Goal: Transaction & Acquisition: Purchase product/service

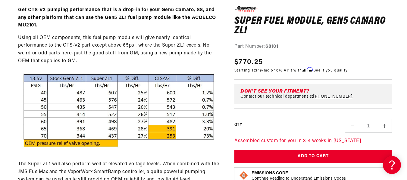
scroll to position [321, 0]
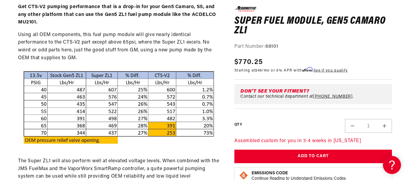
click at [16, 101] on div "Aeromotive Part Number: 68101 Legacy VaporWorx Part Number: GM5SUPZL1 Get CTS-V…" at bounding box center [118, 158] width 207 height 350
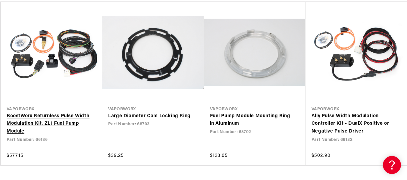
scroll to position [739, 0]
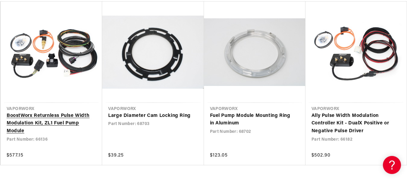
click at [60, 125] on link "BoostWorx Returnless Pulse Width Modulation Kit, ZL1 Fuel Pump Module" at bounding box center [48, 123] width 83 height 23
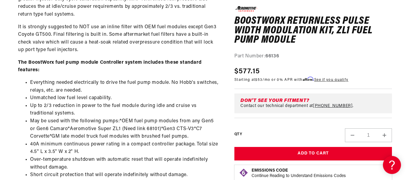
scroll to position [574, 0]
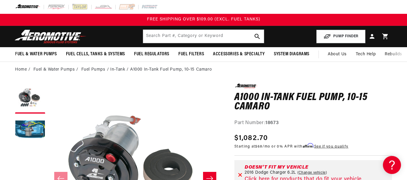
click at [63, 34] on img at bounding box center [50, 36] width 75 height 14
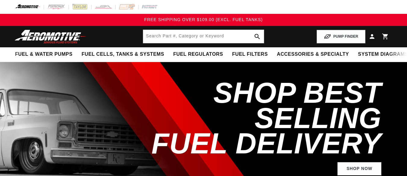
select select "Year"
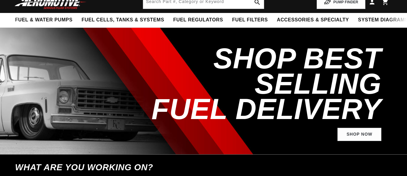
select select "2016"
select select "Dodge"
select select "Charger"
select select "6.2L"
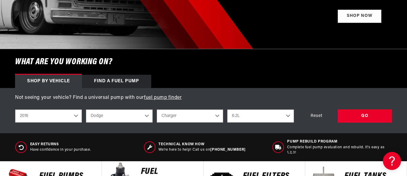
scroll to position [140, 0]
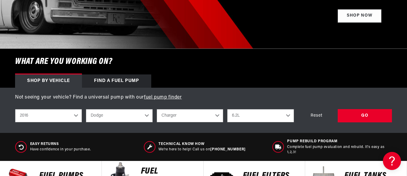
click at [47, 115] on select "2023 2022 2021 2020 2019 2018 2017 2016 2015 2014 2013 2012 2011 2010 2009 2008…" at bounding box center [48, 115] width 67 height 13
click at [15, 109] on select "2023 2022 2021 2020 2019 2018 2017 2016 2015 2014 2013 2012 2011 2010 2009 2008…" at bounding box center [48, 115] width 67 height 13
select select "2012"
select select "Make"
select select "Model"
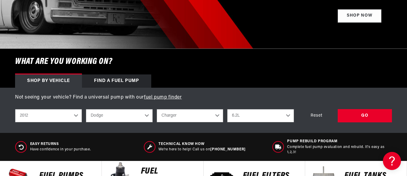
select select "Engine"
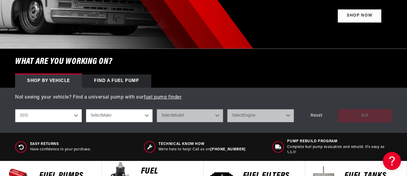
click at [126, 118] on select "Select Make Chevrolet Chrysler Ford GMC Subaru" at bounding box center [119, 115] width 67 height 13
select select "Chevrolet"
click at [86, 109] on select "Select Make Chevrolet Chrysler Ford GMC Subaru" at bounding box center [119, 115] width 67 height 13
select select "Chevrolet"
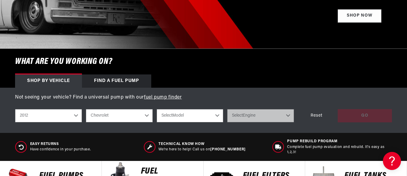
click at [179, 116] on select "Select Model Camaro Corvette Silverado 1500 Silverado 2500 HD" at bounding box center [190, 115] width 67 height 13
select select "Camaro"
click at [157, 109] on select "Select Model Camaro Corvette Silverado 1500 Silverado 2500 HD" at bounding box center [190, 115] width 67 height 13
drag, startPoint x: 188, startPoint y: 107, endPoint x: 179, endPoint y: 113, distance: 11.1
click at [179, 113] on div "shop by vehicle What are you working on? 2023 2022 2021 2020 2019 2018 2017 201…" at bounding box center [203, 115] width 377 height 23
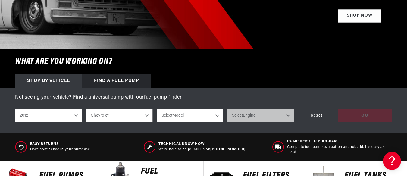
click at [179, 113] on select "Select Model Camaro Corvette Silverado 1500 Silverado 2500 HD" at bounding box center [190, 115] width 67 height 13
select select "Camaro"
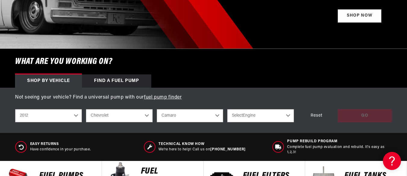
click at [157, 109] on select "Camaro Corvette Silverado 1500 Silverado 2500 HD" at bounding box center [190, 115] width 67 height 13
click at [244, 118] on select "Select Engine 3.6L 6.2L" at bounding box center [260, 115] width 67 height 13
select select "6.2L"
click at [227, 109] on select "Select Engine 3.6L 6.2L" at bounding box center [260, 115] width 67 height 13
click at [258, 113] on select "Select Engine 3.6L 6.2L" at bounding box center [260, 115] width 67 height 13
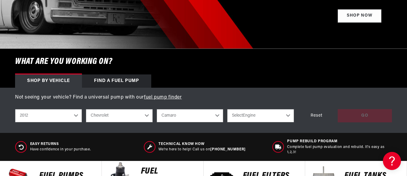
select select "6.2L"
click at [227, 109] on select "Select Engine 3.6L 6.2L" at bounding box center [260, 115] width 67 height 13
select select "6.2L"
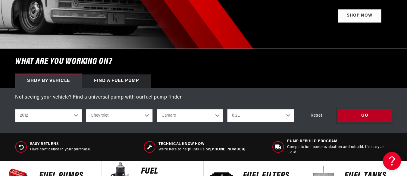
click at [375, 117] on div "GO" at bounding box center [364, 116] width 54 height 14
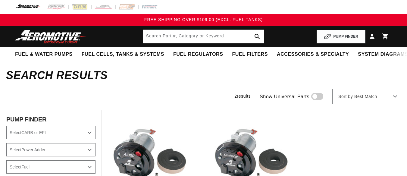
select select "2012"
select select "6.2L"
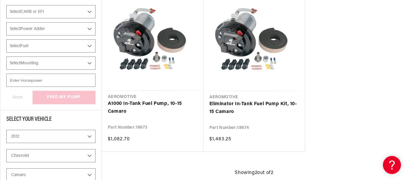
scroll to position [126, 0]
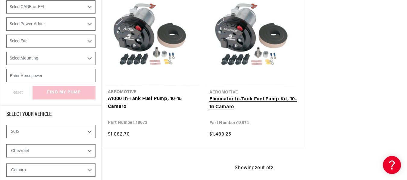
click at [274, 103] on link "Eliminator In-Tank Fuel Pump Kit, 10-15 Camaro" at bounding box center [254, 103] width 90 height 15
